Goal: Task Accomplishment & Management: Manage account settings

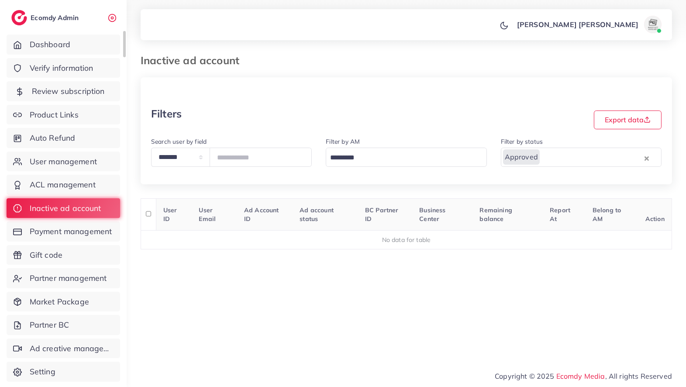
click at [56, 87] on span "Review subscription" at bounding box center [68, 91] width 73 height 11
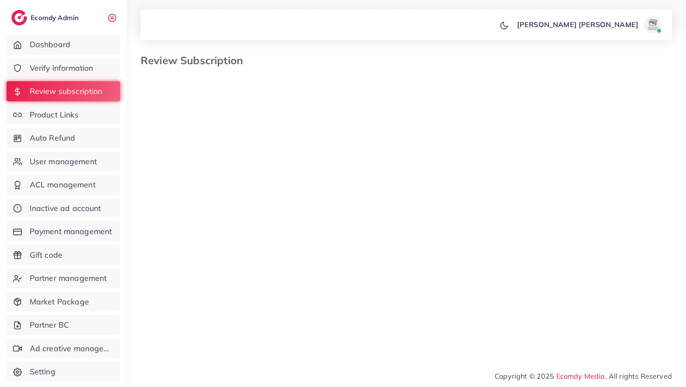
select select "*******"
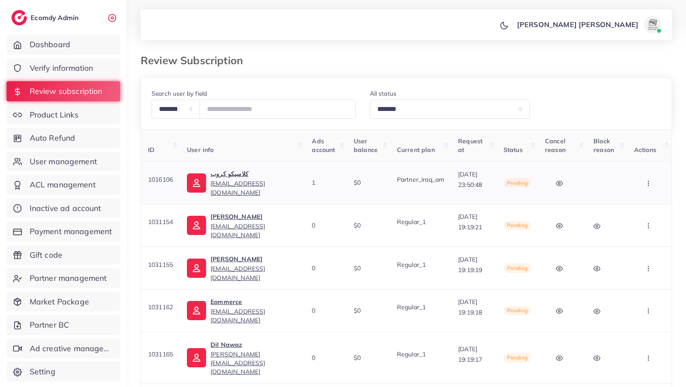
click at [650, 188] on button "button" at bounding box center [649, 183] width 31 height 20
click at [621, 227] on span "Skip" at bounding box center [625, 228] width 14 height 9
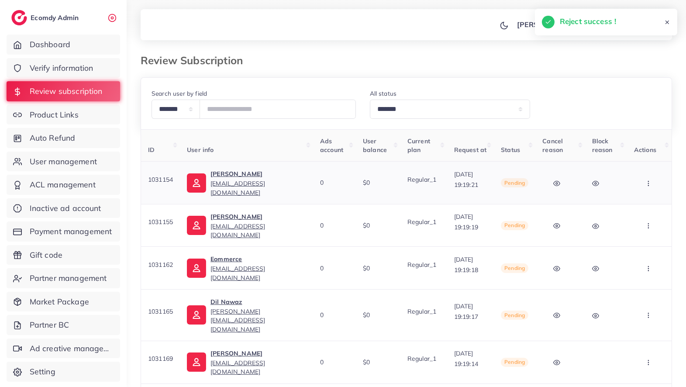
click at [654, 176] on button "button" at bounding box center [649, 183] width 31 height 20
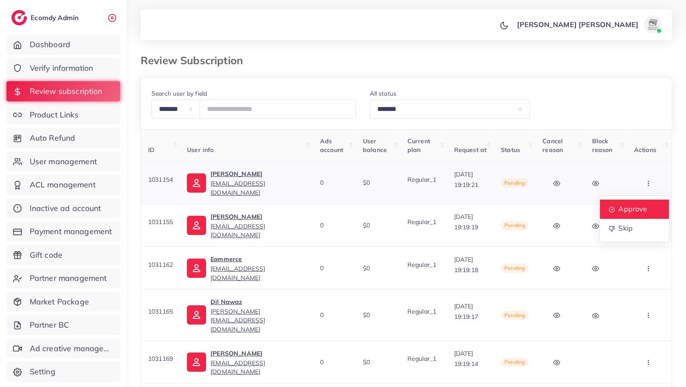
click at [631, 203] on link "Approve" at bounding box center [634, 209] width 69 height 19
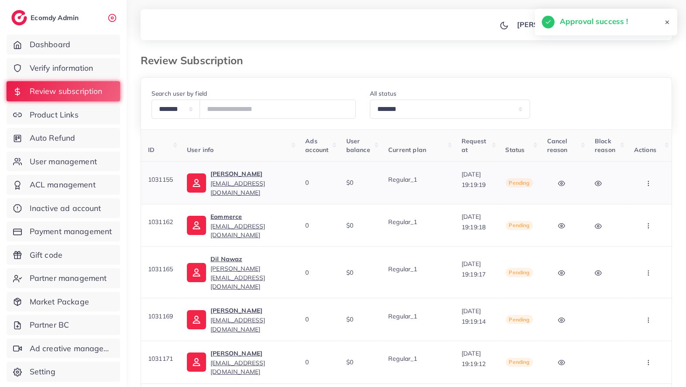
click at [653, 179] on button "button" at bounding box center [649, 183] width 31 height 20
click at [642, 203] on link "Approve" at bounding box center [625, 209] width 69 height 19
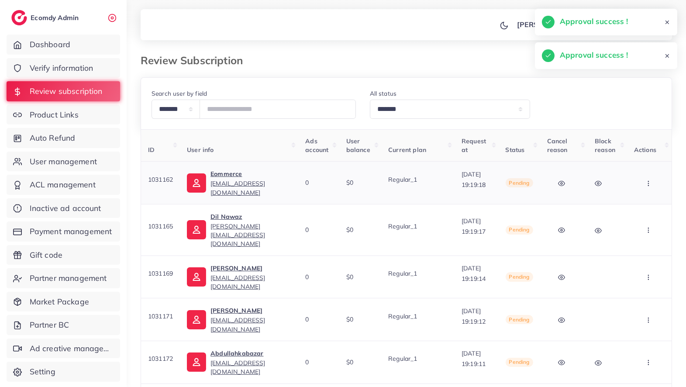
click at [659, 175] on button "button" at bounding box center [649, 183] width 31 height 20
click at [648, 200] on link "Approve" at bounding box center [625, 209] width 69 height 19
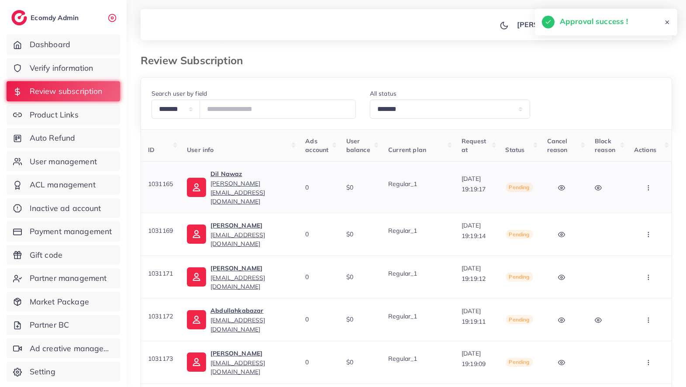
click at [663, 187] on button "button" at bounding box center [649, 187] width 31 height 20
click at [653, 211] on link "Approve" at bounding box center [625, 213] width 69 height 19
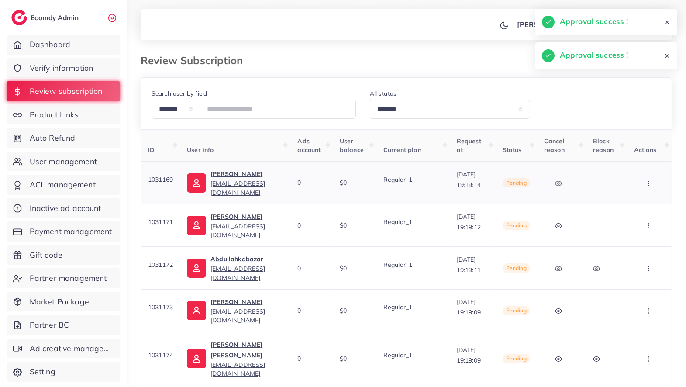
click at [663, 182] on button "button" at bounding box center [649, 183] width 31 height 20
click at [651, 202] on link "Approve" at bounding box center [625, 209] width 69 height 19
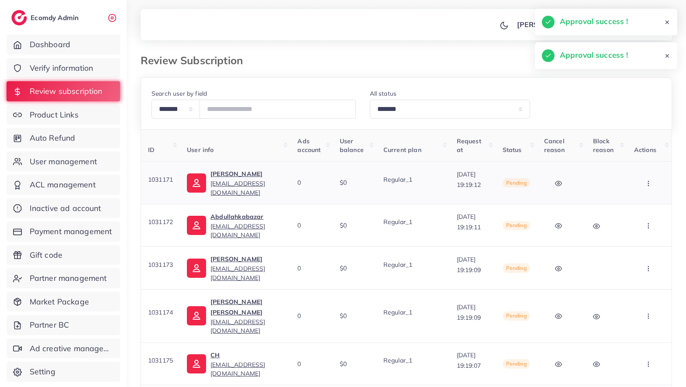
click at [652, 184] on icon "button" at bounding box center [648, 183] width 7 height 7
click at [638, 209] on span "Approve" at bounding box center [623, 208] width 29 height 9
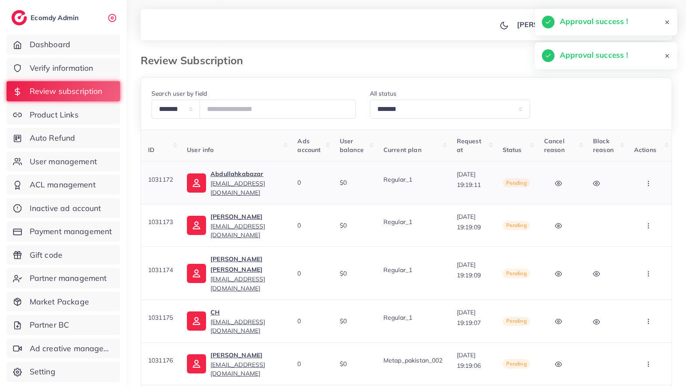
click at [660, 189] on button "button" at bounding box center [649, 183] width 31 height 20
click at [652, 213] on link "Approve" at bounding box center [625, 209] width 69 height 19
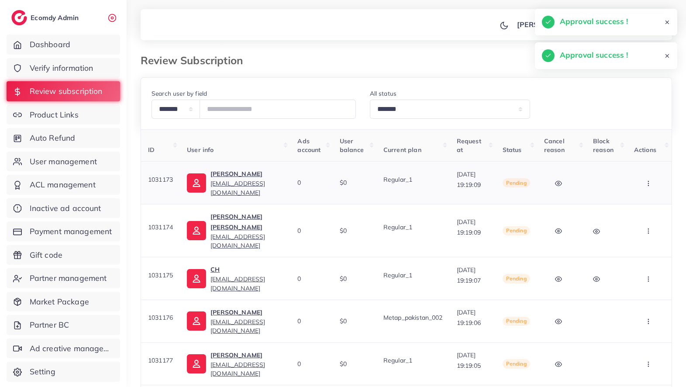
click at [627, 183] on td at bounding box center [606, 183] width 41 height 43
click at [640, 189] on button "button" at bounding box center [649, 183] width 31 height 20
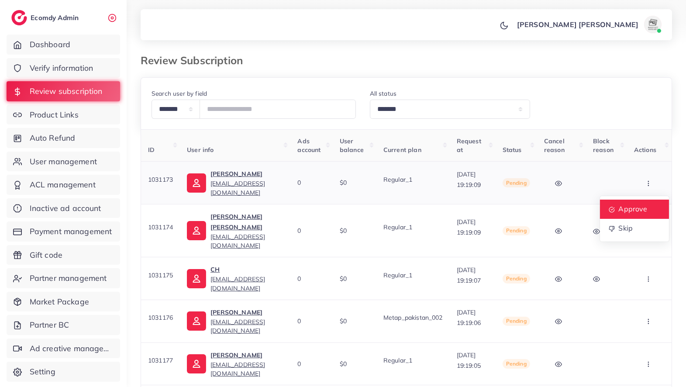
click at [638, 211] on span "Approve" at bounding box center [632, 208] width 29 height 9
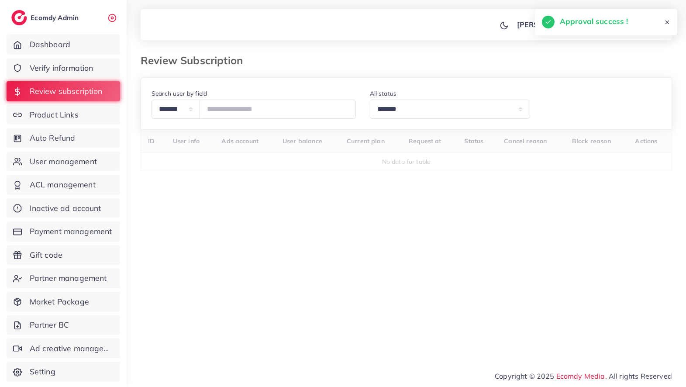
scroll to position [0, 0]
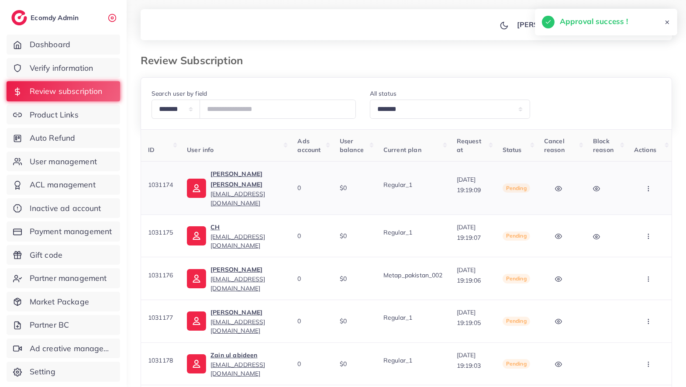
click at [627, 177] on td at bounding box center [606, 188] width 41 height 53
click at [648, 185] on icon "button" at bounding box center [648, 188] width 7 height 7
click at [637, 201] on ul "Approve Skip" at bounding box center [635, 224] width 70 height 46
click at [637, 211] on span "Approve" at bounding box center [632, 214] width 29 height 9
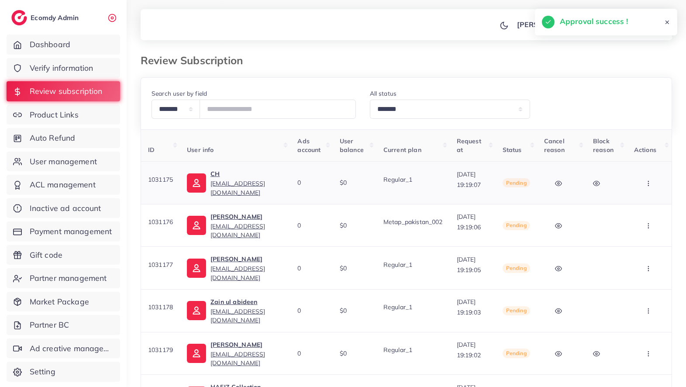
click at [653, 186] on button "button" at bounding box center [649, 183] width 31 height 20
click at [646, 200] on link "Approve" at bounding box center [634, 209] width 69 height 19
click at [644, 182] on button "button" at bounding box center [649, 183] width 31 height 20
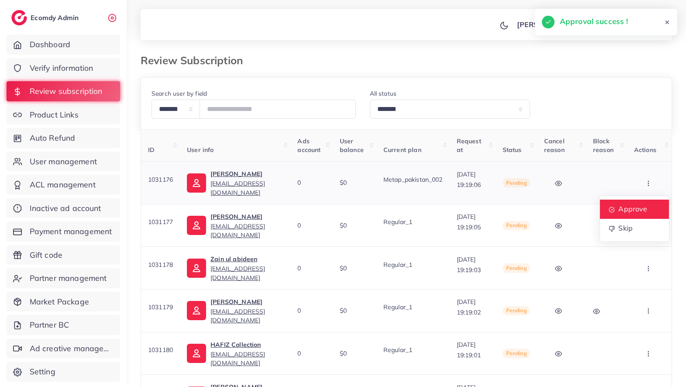
click at [643, 202] on link "Approve" at bounding box center [634, 209] width 69 height 19
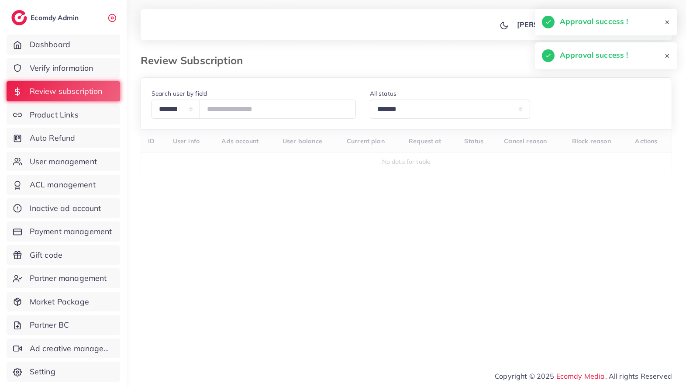
scroll to position [0, 9]
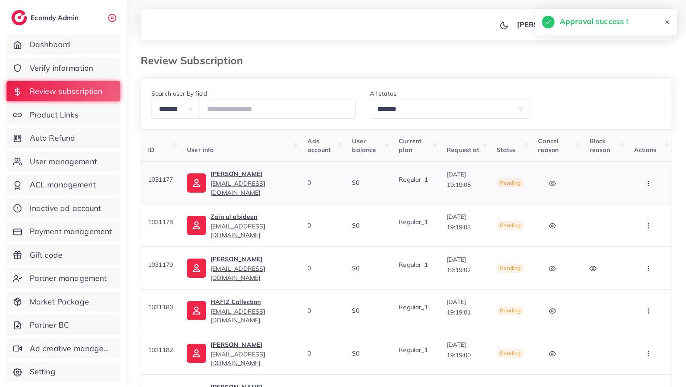
click at [655, 183] on button "button" at bounding box center [649, 183] width 31 height 20
click at [649, 200] on link "Approve" at bounding box center [634, 209] width 69 height 19
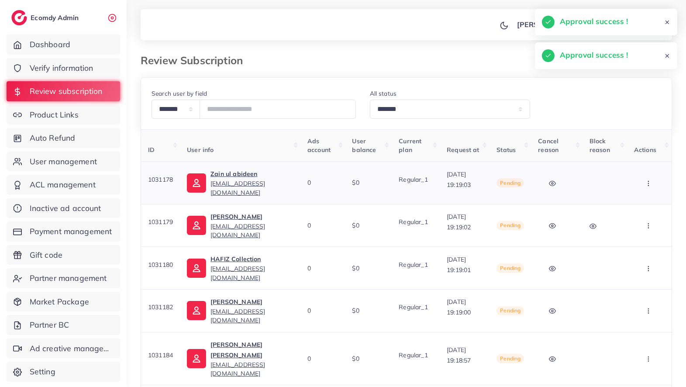
click at [653, 189] on button "button" at bounding box center [649, 183] width 31 height 20
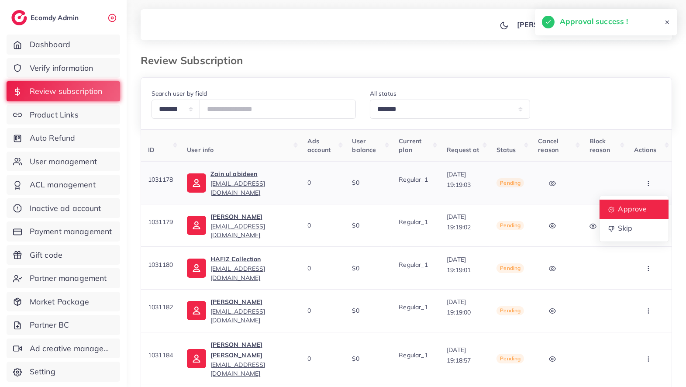
click at [650, 210] on link "Approve" at bounding box center [634, 209] width 69 height 19
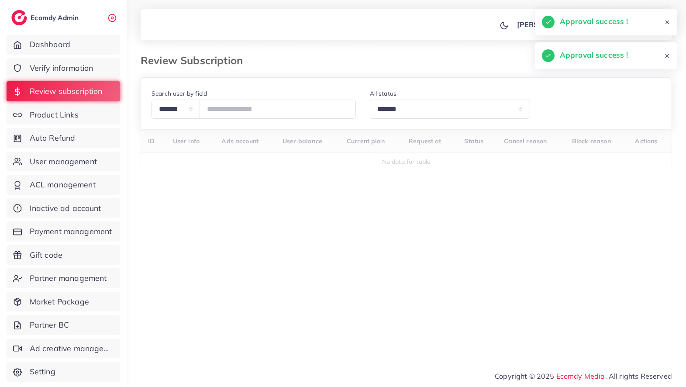
scroll to position [0, 0]
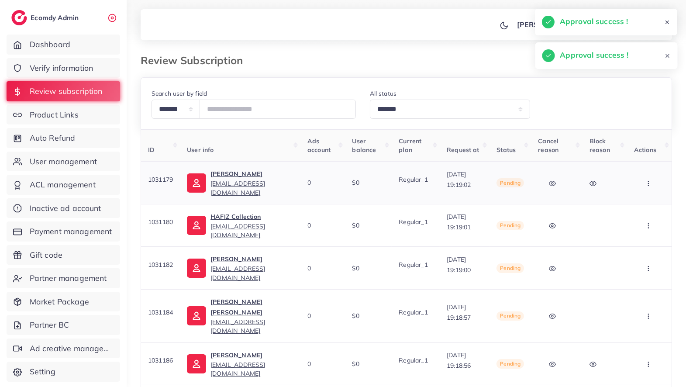
click at [652, 183] on icon "button" at bounding box center [648, 183] width 7 height 7
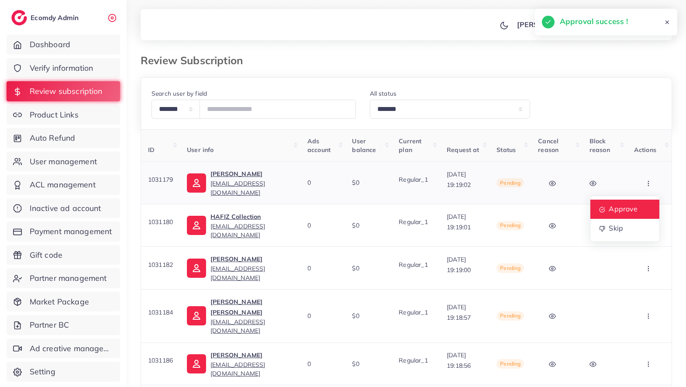
click at [650, 207] on link "Approve" at bounding box center [625, 209] width 69 height 19
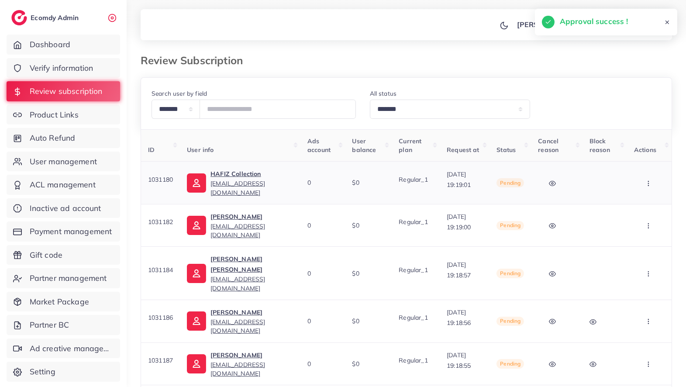
click at [664, 182] on button "button" at bounding box center [649, 183] width 31 height 20
click at [638, 211] on span "Approve" at bounding box center [623, 208] width 29 height 9
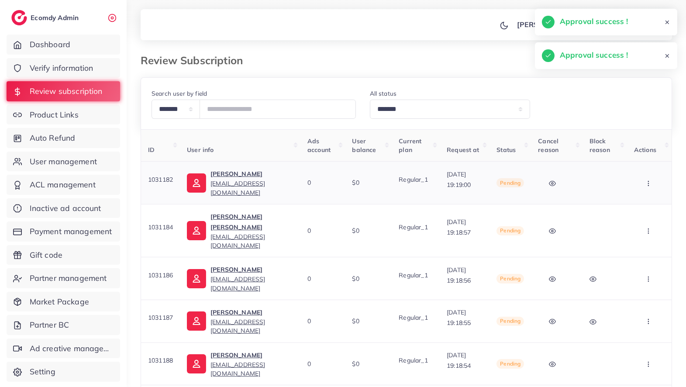
click at [664, 184] on button "button" at bounding box center [649, 183] width 31 height 20
click at [652, 197] on ul "Approve Skip" at bounding box center [625, 219] width 70 height 46
click at [652, 198] on ul "Approve Skip" at bounding box center [625, 219] width 70 height 46
click at [652, 204] on link "Approve" at bounding box center [625, 209] width 69 height 19
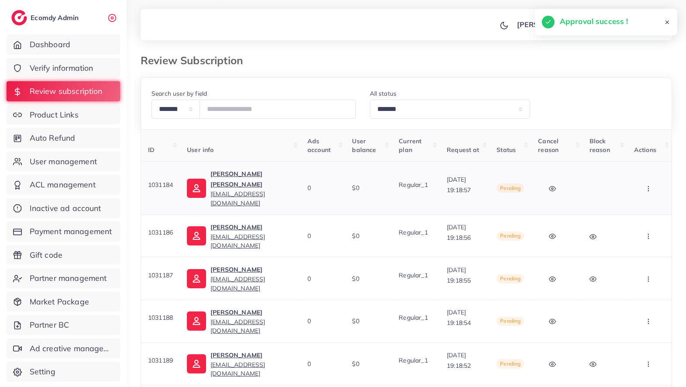
click at [652, 185] on icon "button" at bounding box center [648, 188] width 7 height 7
click at [638, 210] on span "Approve" at bounding box center [623, 214] width 29 height 9
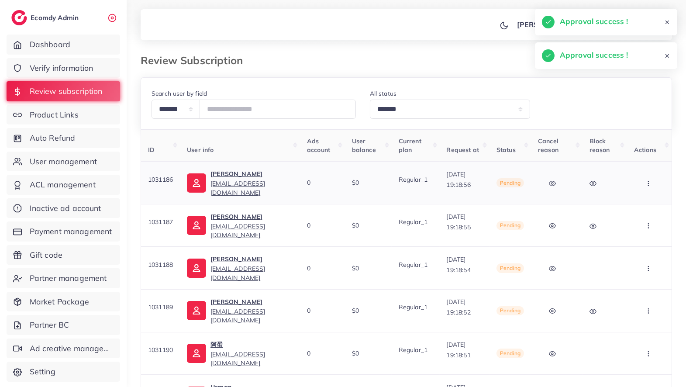
click at [655, 183] on button "button" at bounding box center [649, 183] width 31 height 20
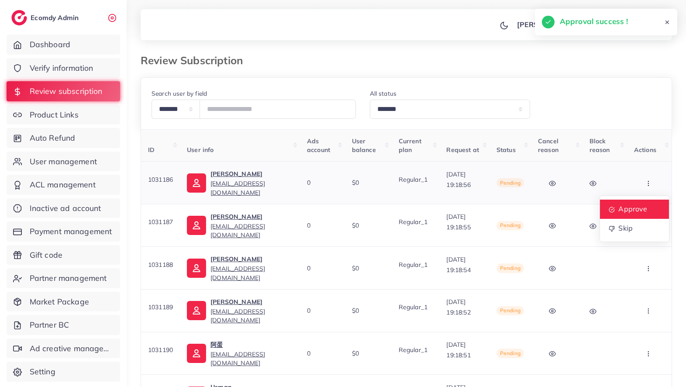
click at [640, 203] on link "Approve" at bounding box center [634, 209] width 69 height 19
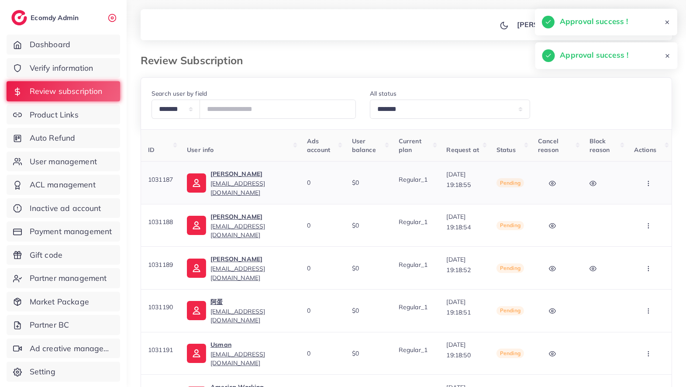
click at [649, 178] on button "button" at bounding box center [649, 183] width 31 height 20
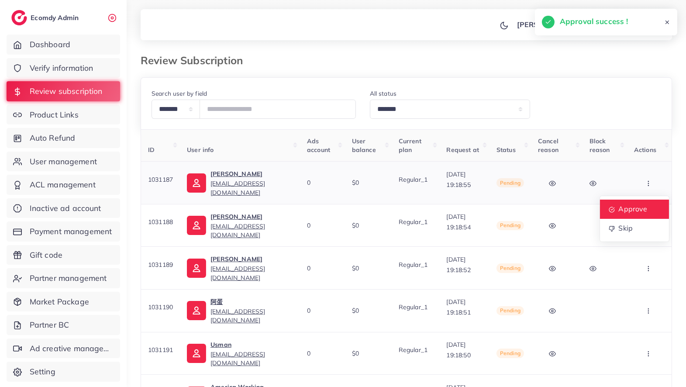
click at [632, 206] on span "Approve" at bounding box center [632, 208] width 29 height 9
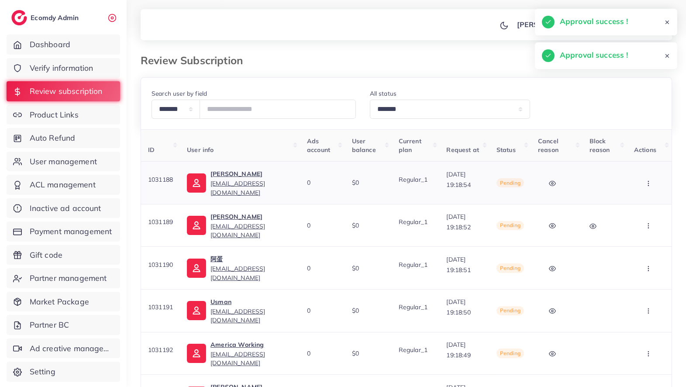
click at [651, 184] on icon "button" at bounding box center [648, 183] width 7 height 7
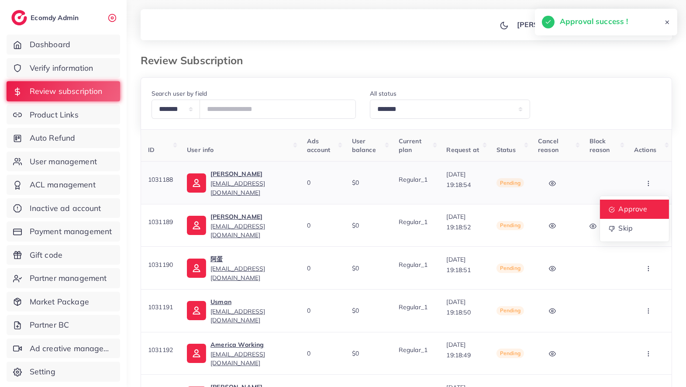
click at [642, 207] on span "Approve" at bounding box center [632, 208] width 29 height 9
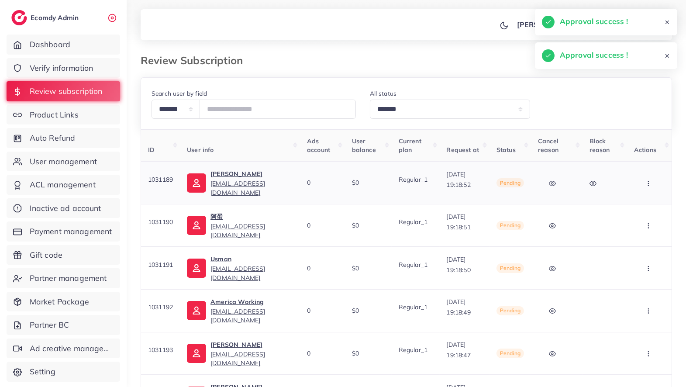
click at [658, 178] on button "button" at bounding box center [649, 183] width 31 height 20
click at [648, 200] on link "Approve" at bounding box center [634, 209] width 69 height 19
click at [652, 183] on icon "button" at bounding box center [648, 183] width 7 height 7
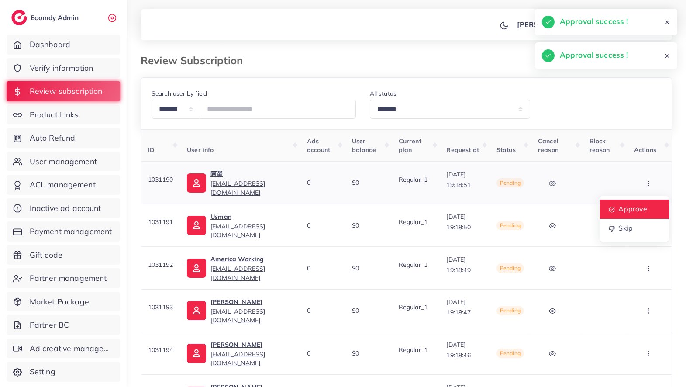
click at [643, 207] on span "Approve" at bounding box center [632, 208] width 29 height 9
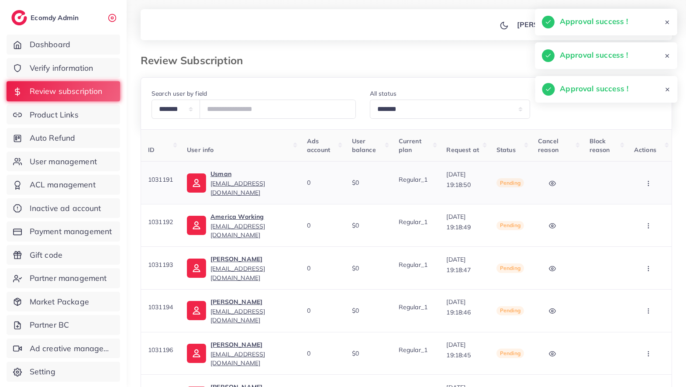
click at [646, 183] on icon "button" at bounding box center [648, 183] width 7 height 7
click at [636, 200] on link "Approve" at bounding box center [634, 209] width 69 height 19
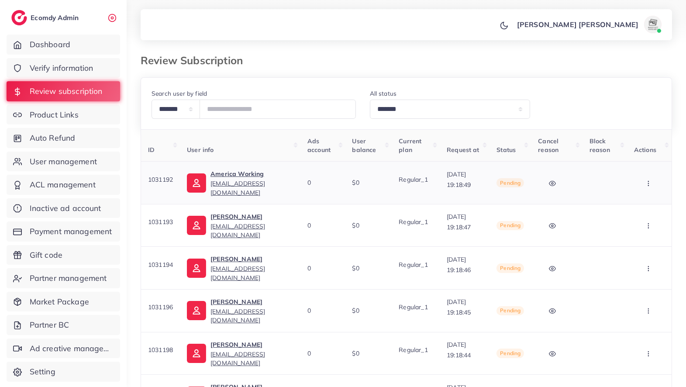
click at [648, 180] on icon "button" at bounding box center [648, 183] width 7 height 7
click at [641, 203] on link "Approve" at bounding box center [634, 209] width 69 height 19
click at [647, 191] on button "button" at bounding box center [649, 183] width 31 height 20
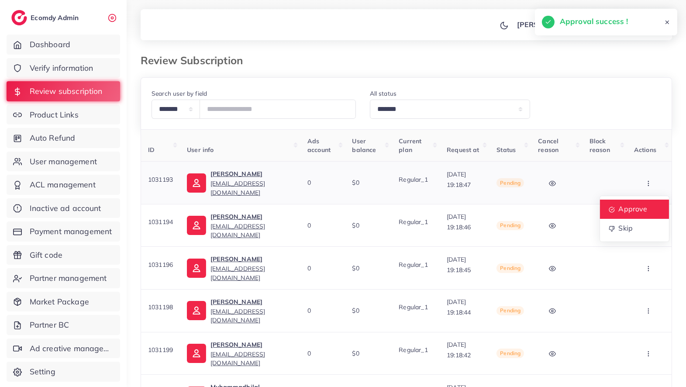
click at [642, 204] on span "Approve" at bounding box center [632, 208] width 29 height 9
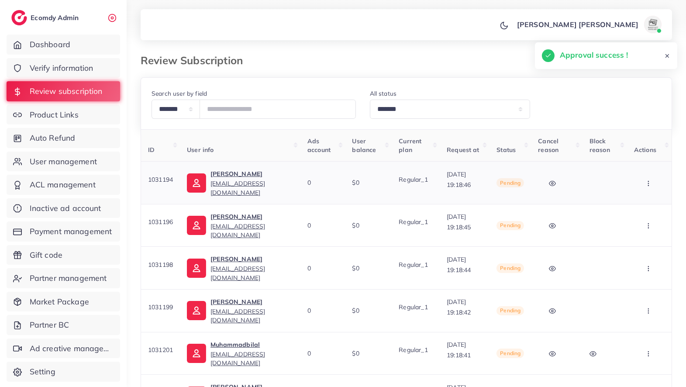
click at [656, 180] on button "button" at bounding box center [649, 183] width 31 height 20
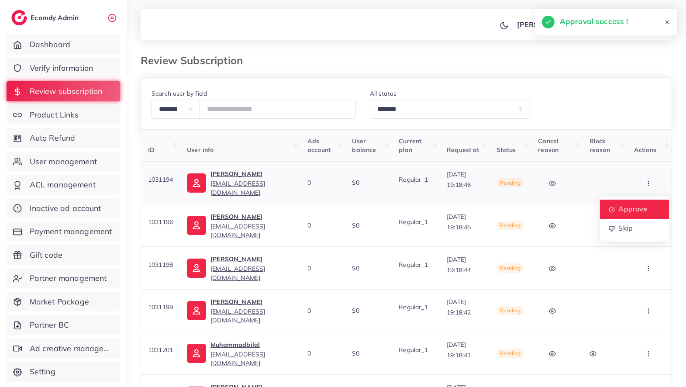
click at [643, 208] on span "Approve" at bounding box center [632, 208] width 29 height 9
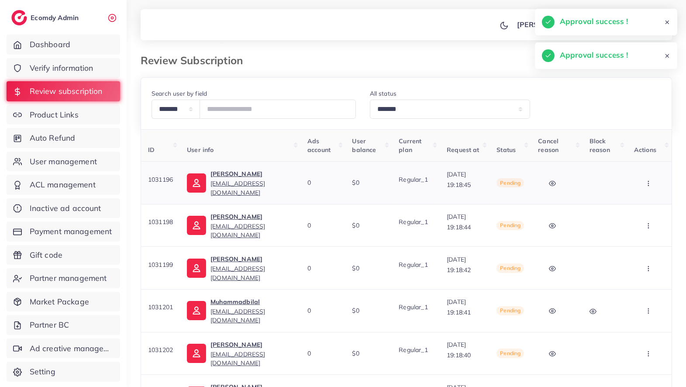
click at [654, 186] on button "button" at bounding box center [649, 183] width 31 height 20
click at [640, 209] on span "Approve" at bounding box center [632, 208] width 29 height 9
click at [654, 183] on button "button" at bounding box center [649, 183] width 31 height 20
click at [640, 207] on span "Approve" at bounding box center [632, 208] width 29 height 9
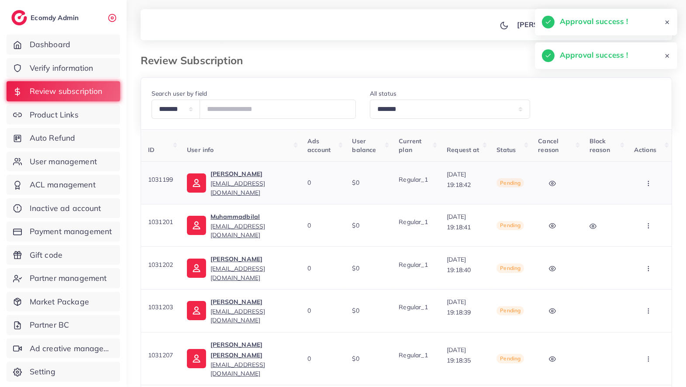
click at [652, 182] on icon "button" at bounding box center [648, 183] width 7 height 7
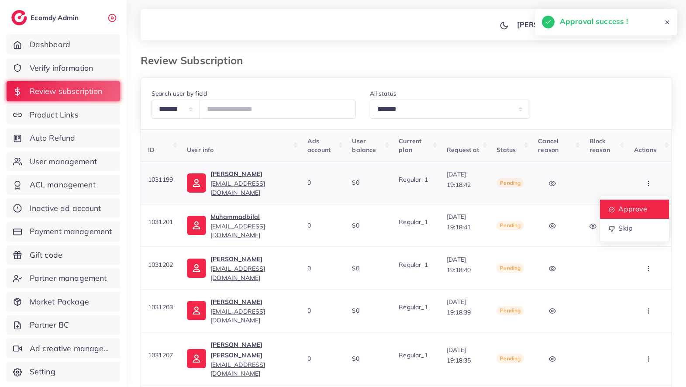
click at [643, 204] on link "Approve" at bounding box center [634, 209] width 69 height 19
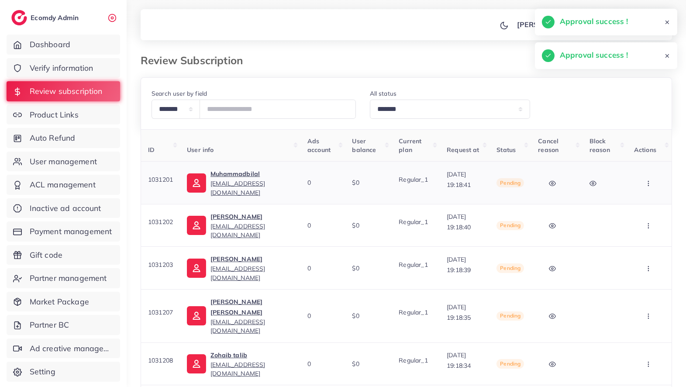
click at [650, 185] on icon "button" at bounding box center [648, 183] width 7 height 7
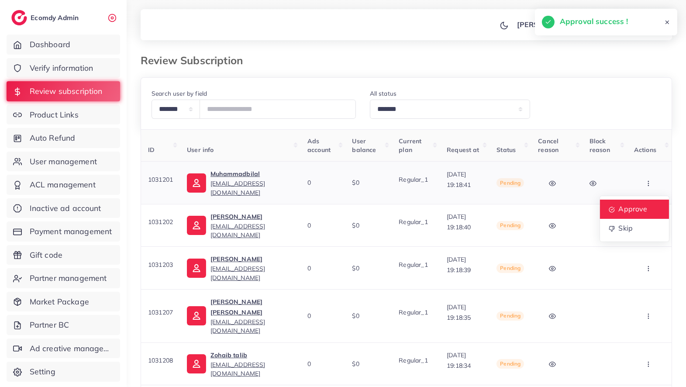
click at [636, 210] on span "Approve" at bounding box center [632, 208] width 29 height 9
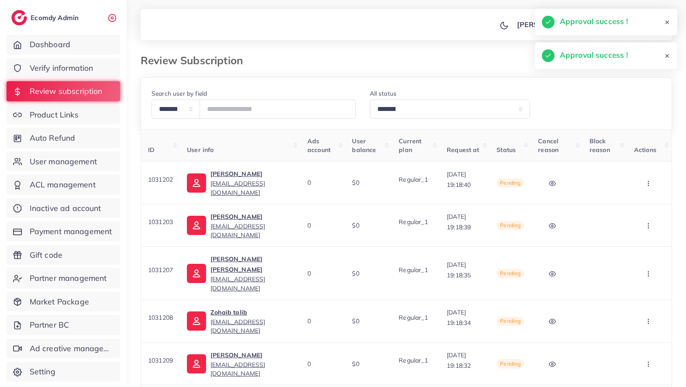
click at [652, 182] on icon "button" at bounding box center [648, 183] width 7 height 7
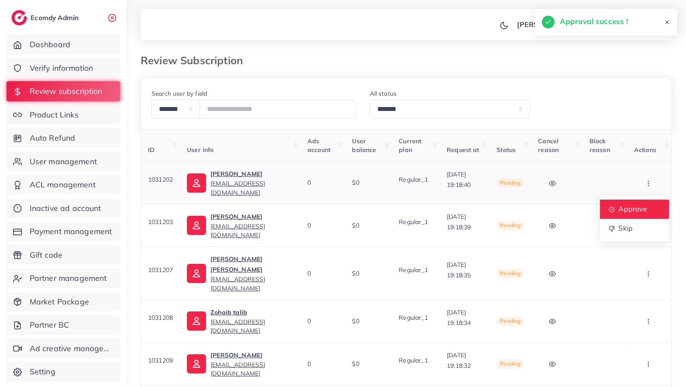
click at [637, 209] on span "Approve" at bounding box center [632, 208] width 29 height 9
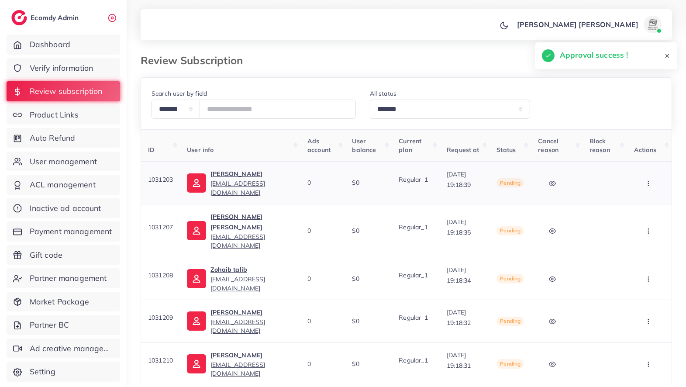
click at [652, 180] on icon "button" at bounding box center [648, 183] width 7 height 7
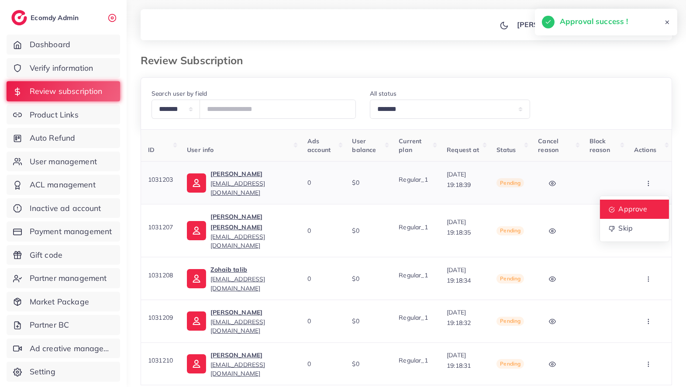
click at [631, 208] on span "Approve" at bounding box center [632, 208] width 29 height 9
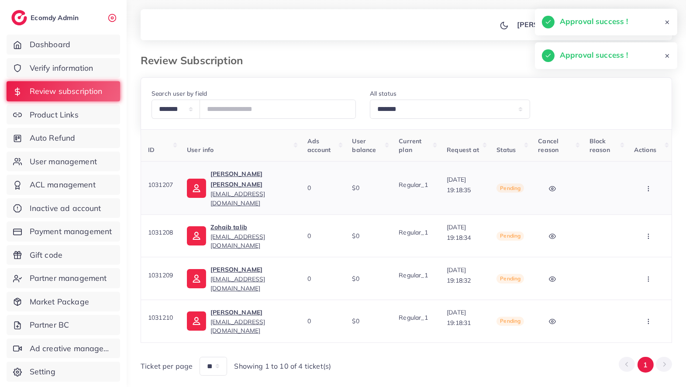
click at [647, 190] on button "button" at bounding box center [649, 188] width 31 height 20
click at [640, 210] on span "Approve" at bounding box center [632, 214] width 29 height 9
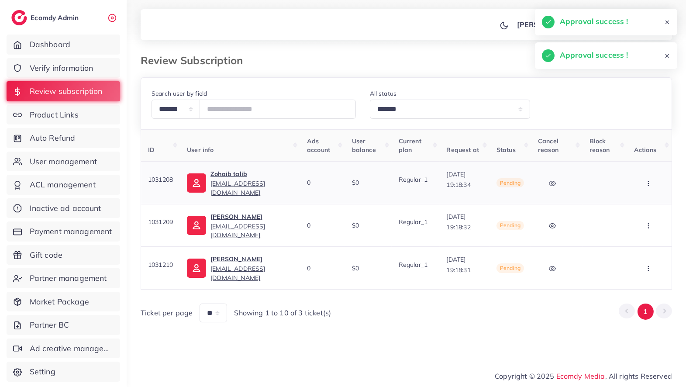
click at [649, 186] on button "button" at bounding box center [649, 183] width 31 height 20
click at [643, 202] on link "Approve" at bounding box center [634, 209] width 69 height 19
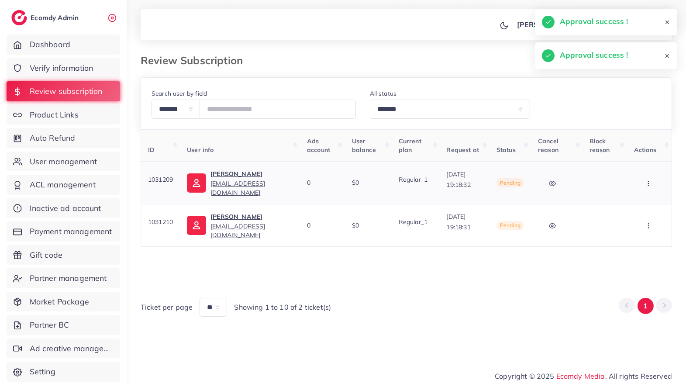
click at [655, 181] on button "button" at bounding box center [649, 183] width 31 height 20
click at [637, 204] on span "Approve" at bounding box center [632, 208] width 29 height 9
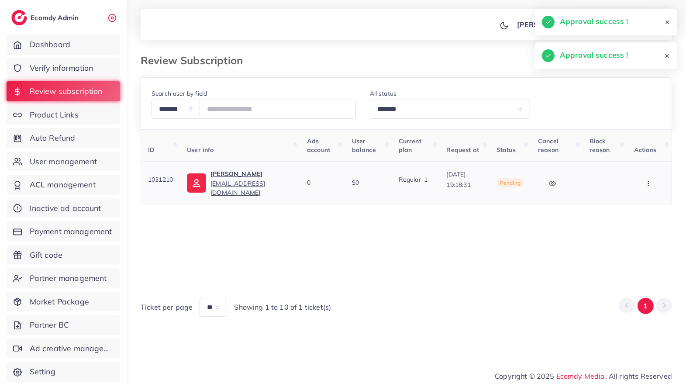
click at [652, 182] on icon "button" at bounding box center [648, 183] width 7 height 7
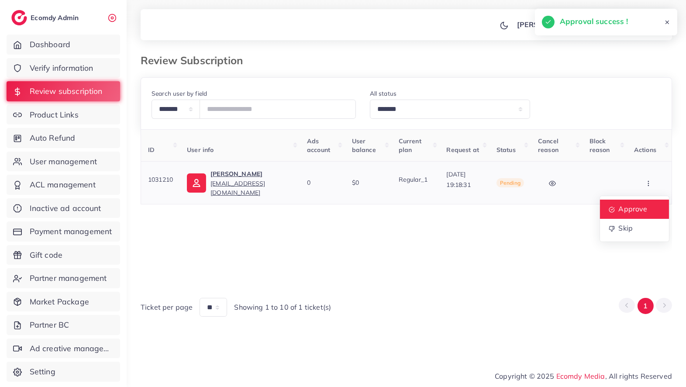
click at [636, 207] on span "Approve" at bounding box center [632, 208] width 29 height 9
